Goal: Task Accomplishment & Management: Manage account settings

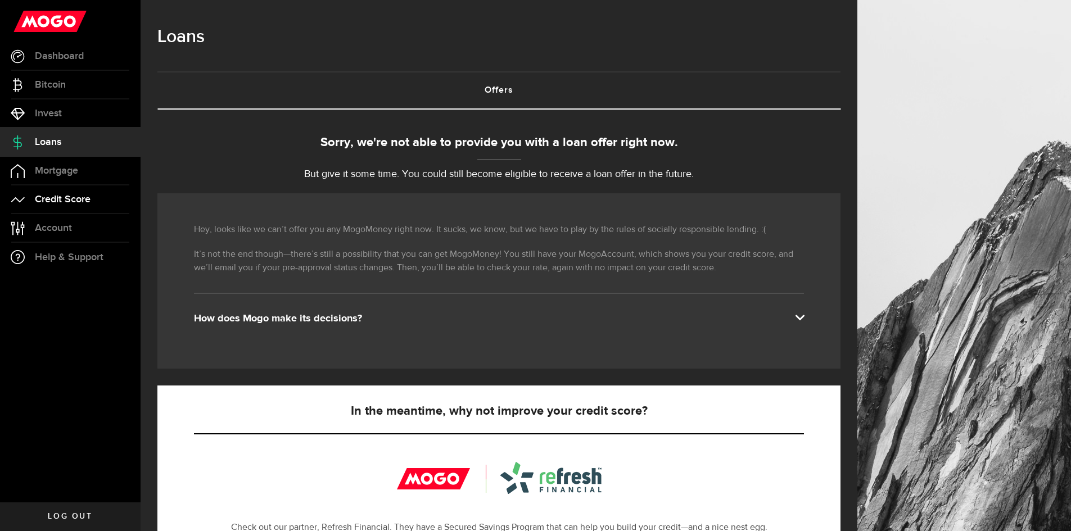
click at [88, 205] on link "Credit Score" at bounding box center [70, 200] width 141 height 28
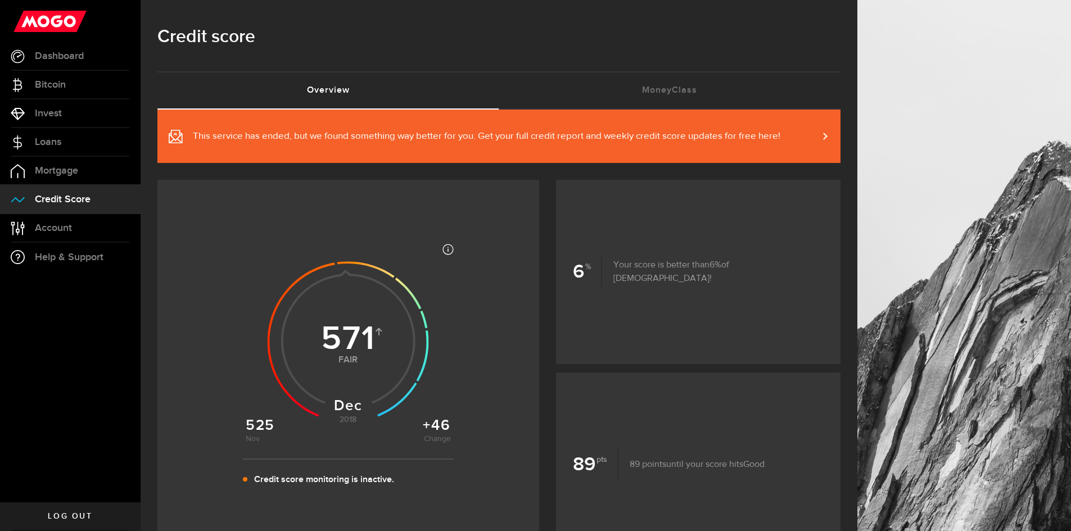
click at [665, 137] on span "This service has ended, but we found something way better for you. Get your ful…" at bounding box center [487, 136] width 588 height 13
click at [82, 228] on link "Account Compte" at bounding box center [70, 228] width 141 height 28
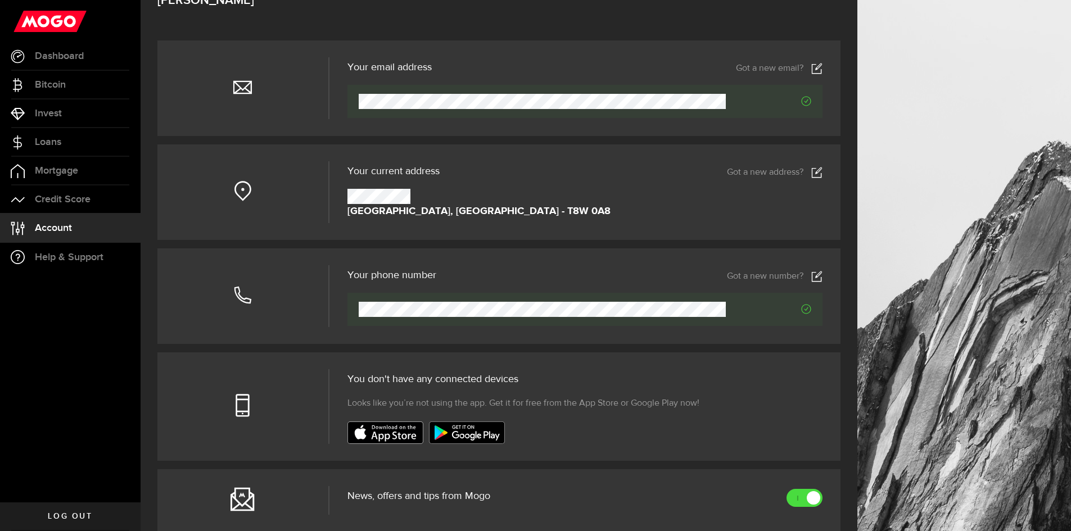
scroll to position [281, 0]
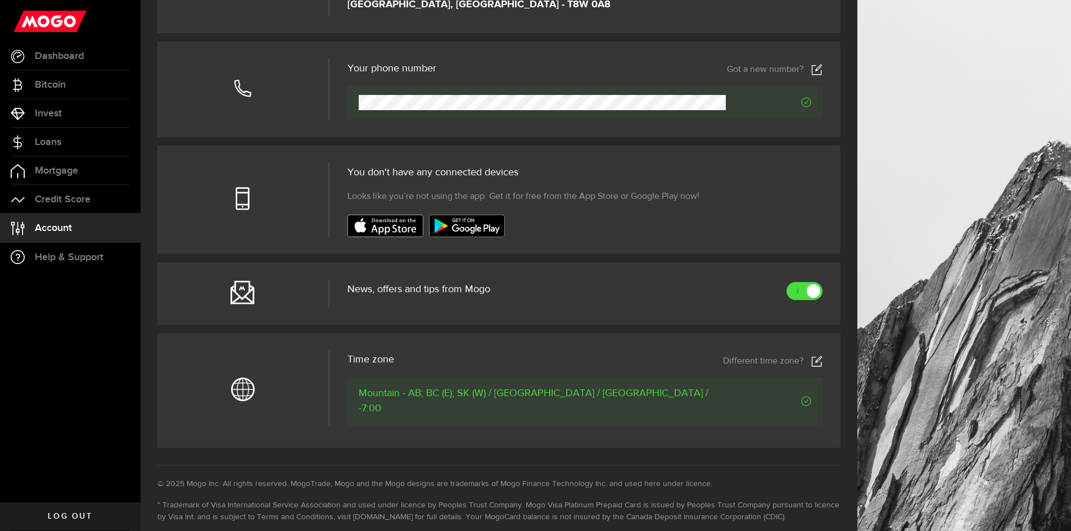
drag, startPoint x: 804, startPoint y: 287, endPoint x: 735, endPoint y: 299, distance: 70.2
click at [805, 287] on link at bounding box center [805, 291] width 36 height 18
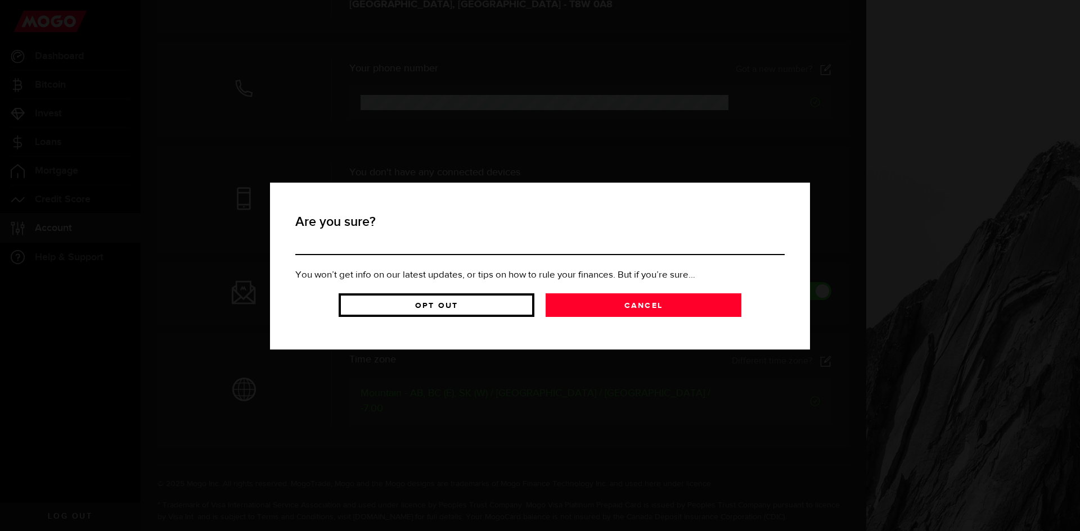
click at [477, 307] on link "Opt Out" at bounding box center [436, 305] width 196 height 24
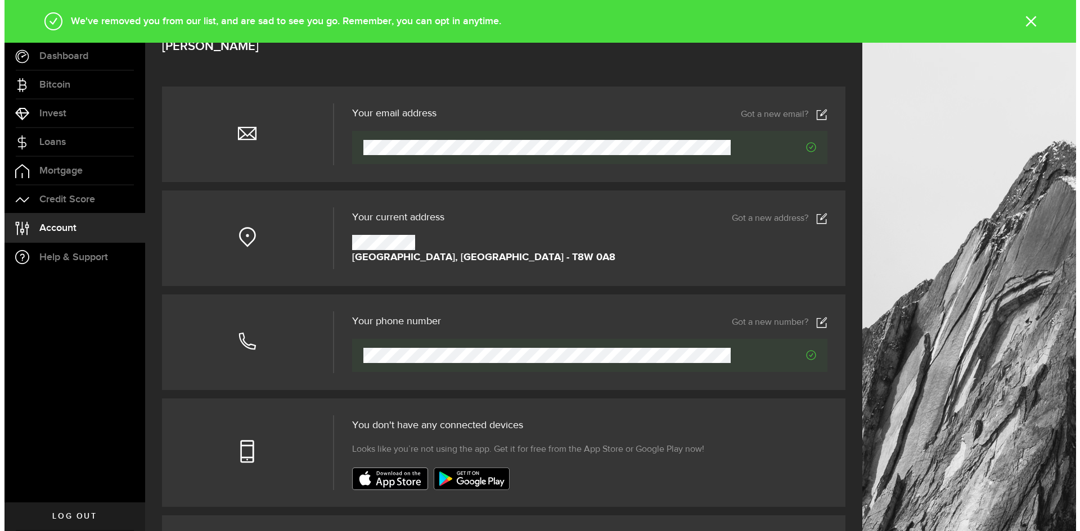
scroll to position [0, 0]
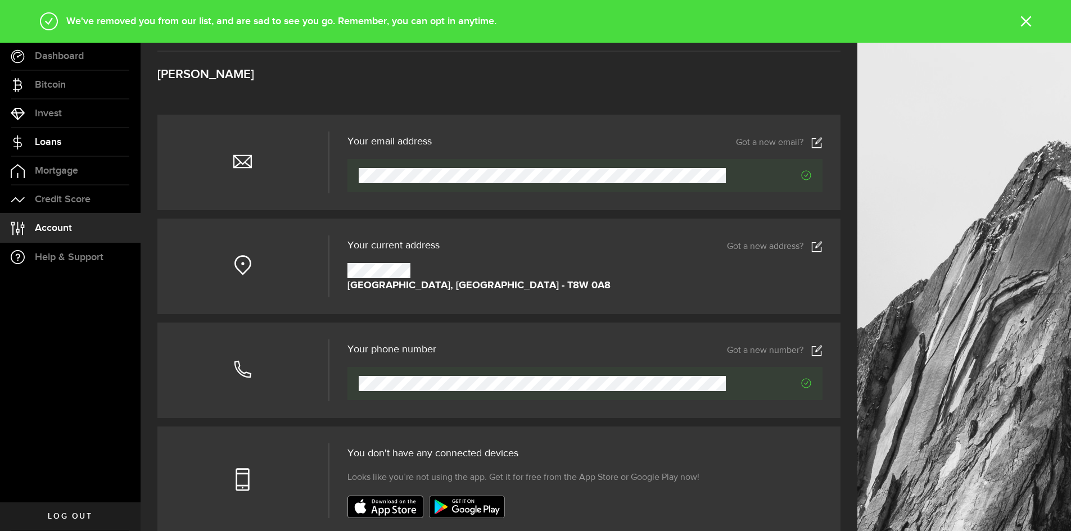
click at [46, 132] on link "Loans" at bounding box center [70, 142] width 141 height 28
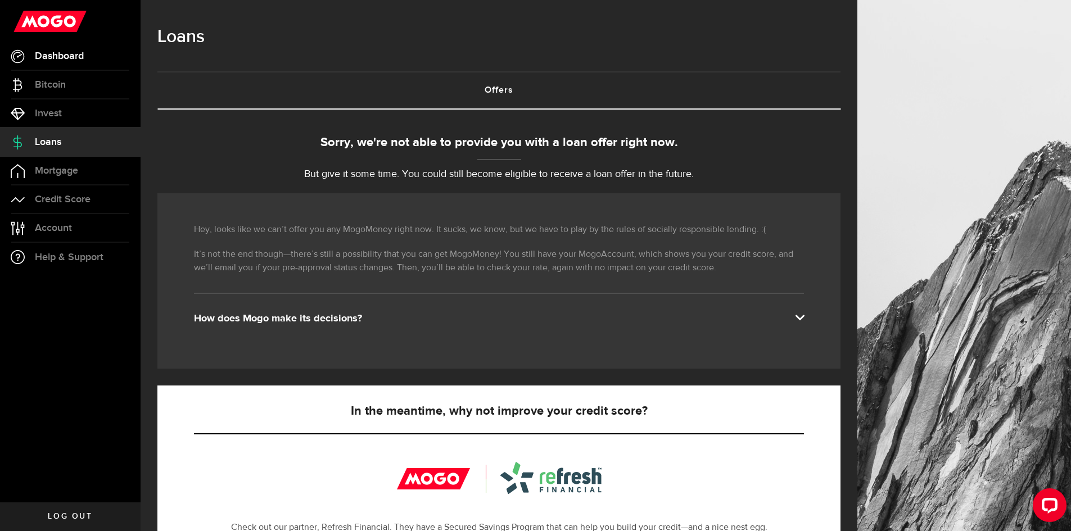
click at [73, 55] on span "Dashboard" at bounding box center [59, 56] width 49 height 10
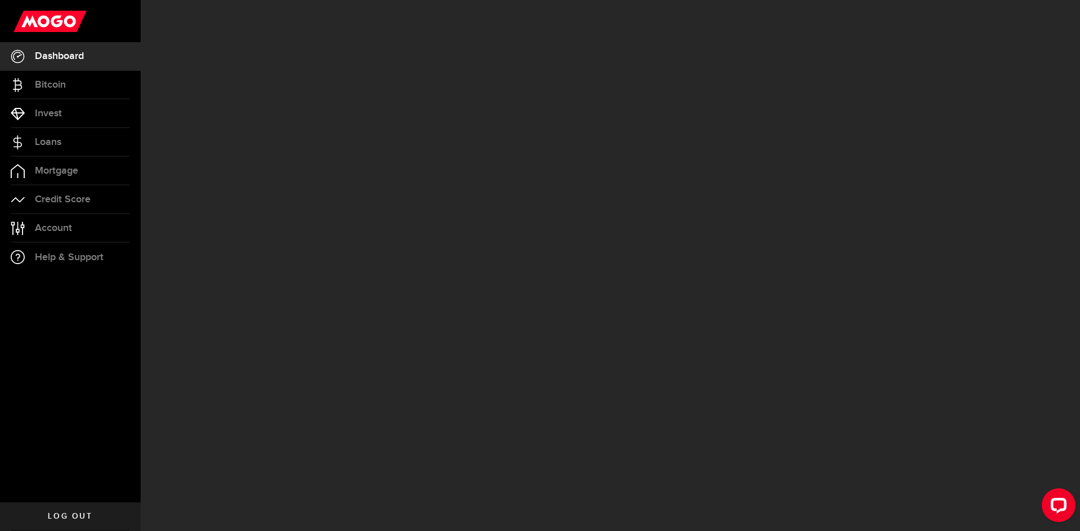
click at [73, 55] on span "Dashboard" at bounding box center [59, 56] width 49 height 10
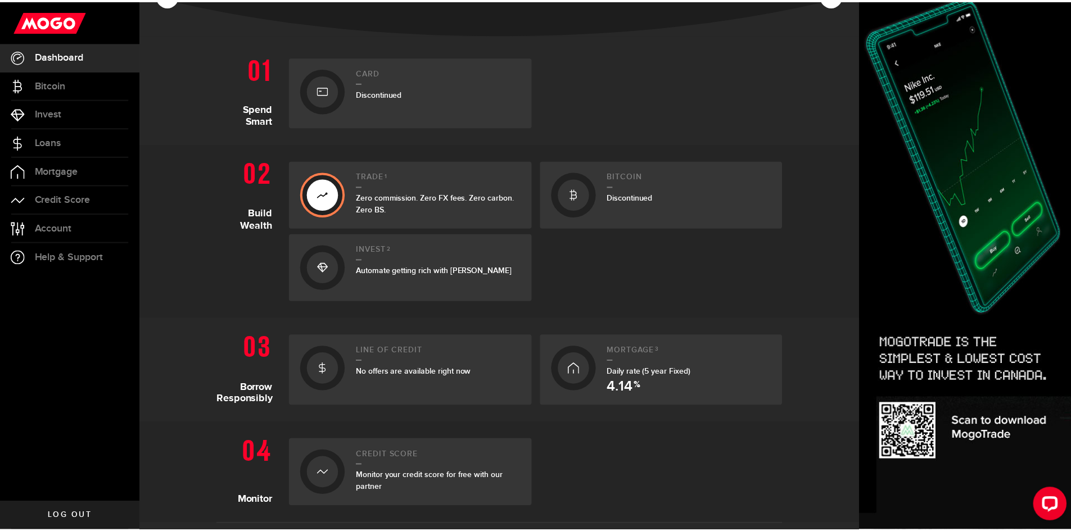
scroll to position [281, 0]
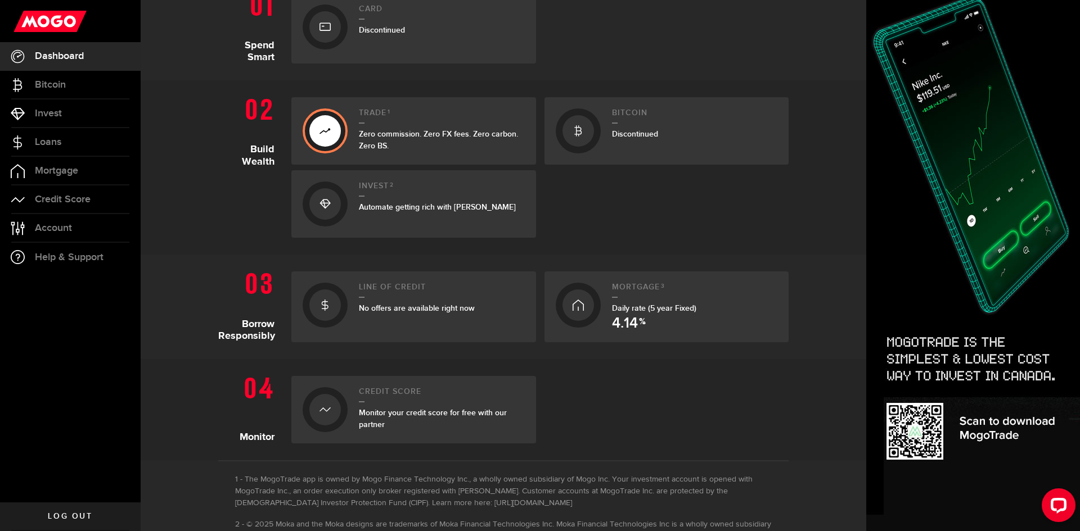
click at [425, 317] on div "Line of credit No offers are available right now" at bounding box center [442, 307] width 166 height 48
